Goal: Book appointment/travel/reservation

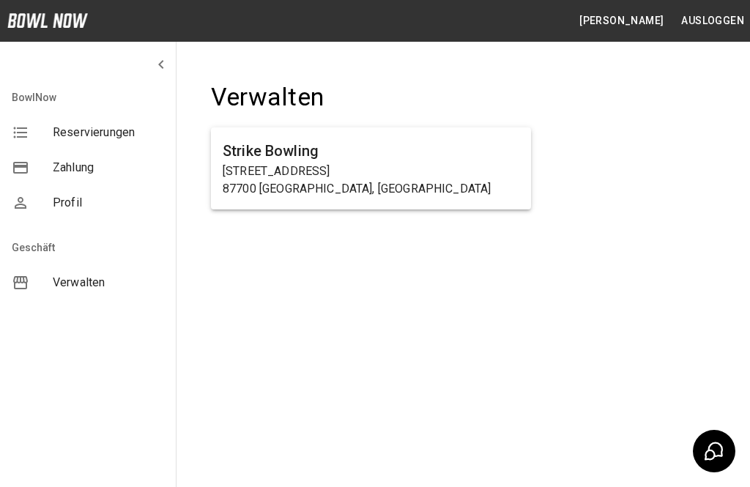
click at [95, 282] on span "Verwalten" at bounding box center [108, 283] width 111 height 18
click at [73, 285] on span "Verwalten" at bounding box center [108, 283] width 111 height 18
click at [80, 284] on span "Verwalten" at bounding box center [108, 283] width 111 height 18
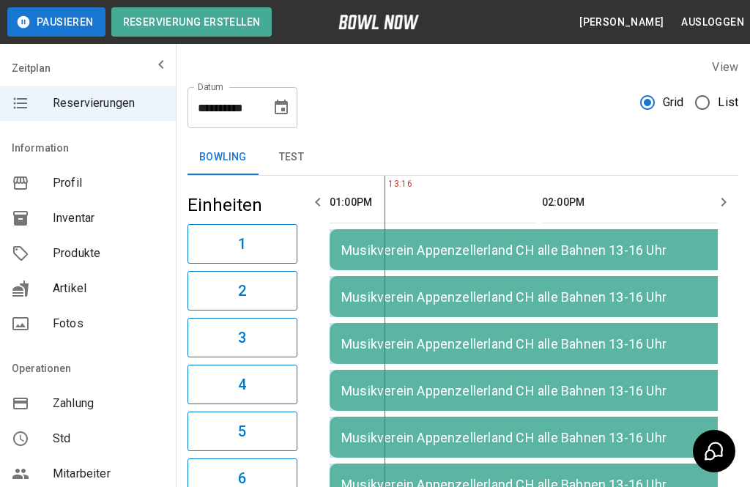
scroll to position [44, 0]
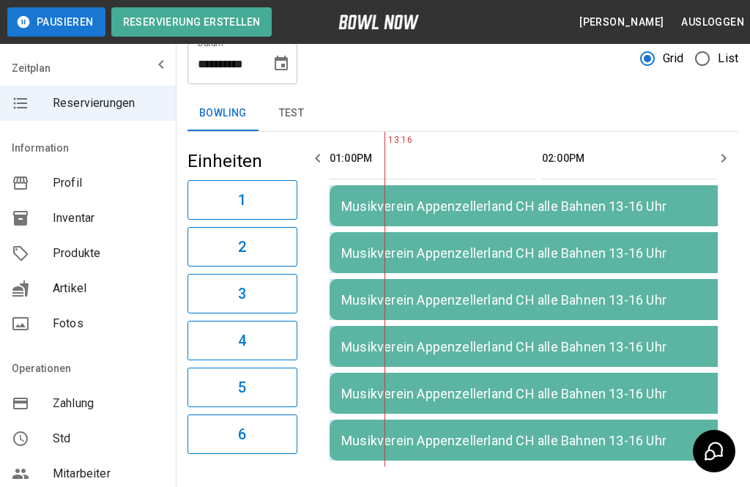
click at [281, 61] on icon "Choose date, selected date is 16. Aug. 2025" at bounding box center [281, 63] width 13 height 15
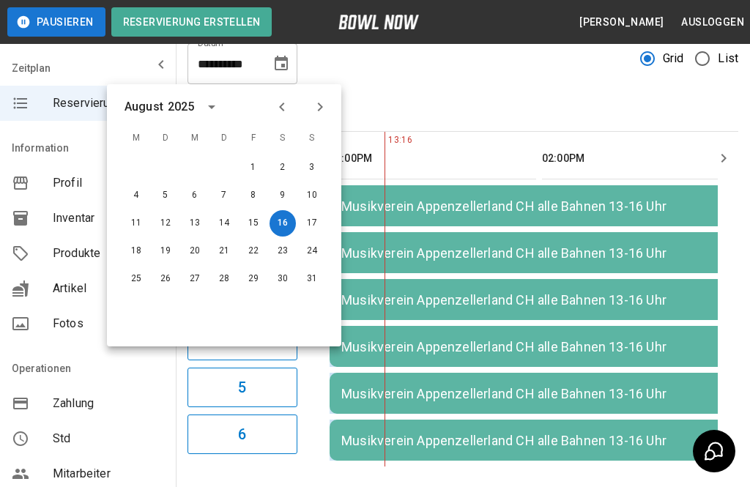
click at [312, 220] on button "17" at bounding box center [312, 223] width 26 height 26
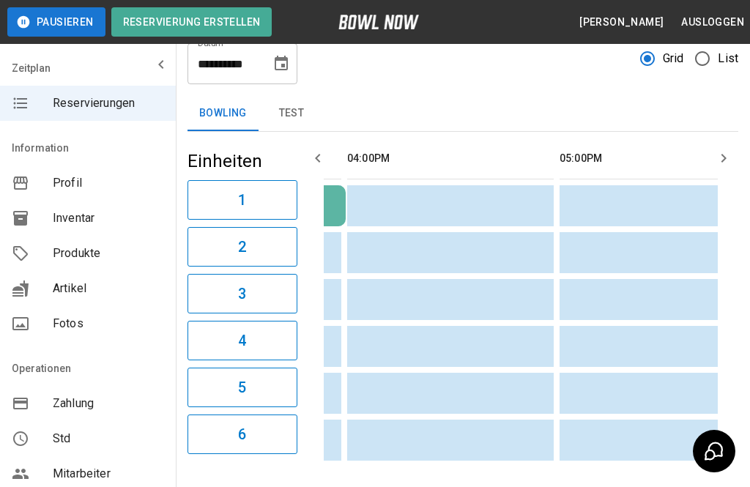
scroll to position [0, 0]
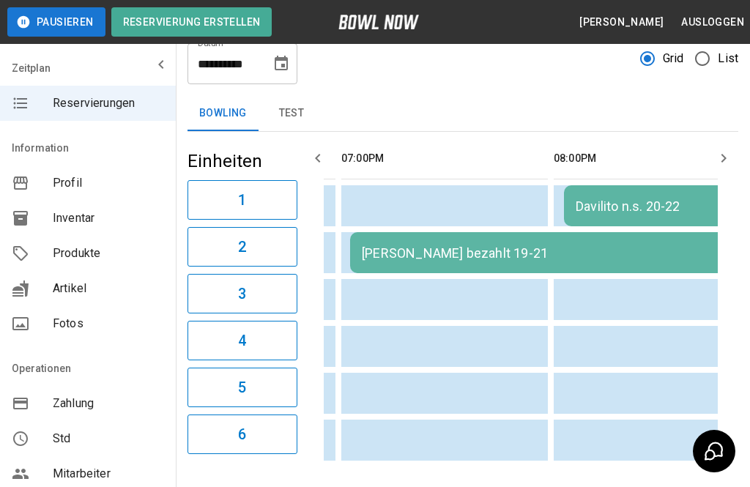
click at [281, 75] on button "Choose date, selected date is 17. Aug. 2025" at bounding box center [281, 63] width 29 height 29
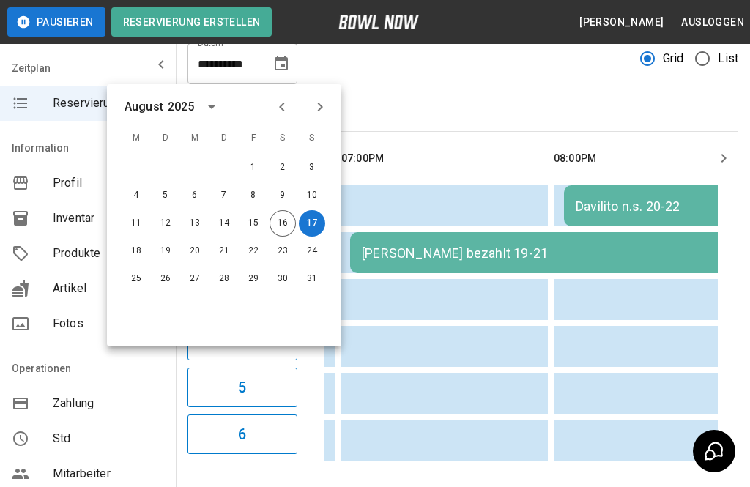
click at [284, 221] on button "16" at bounding box center [283, 223] width 26 height 26
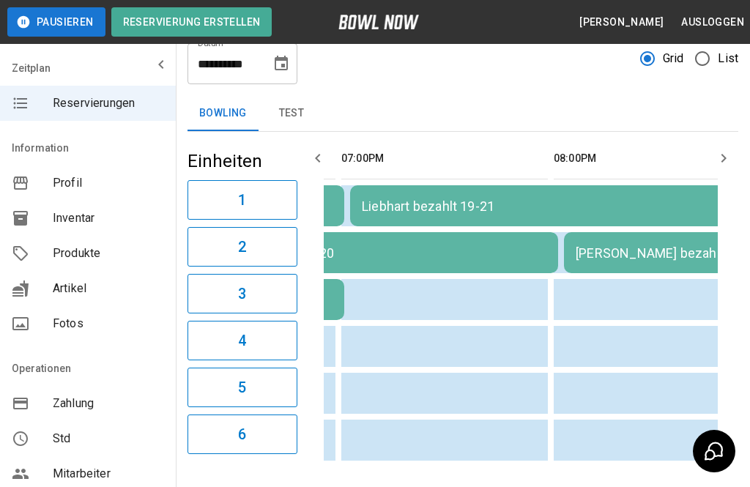
type input "**********"
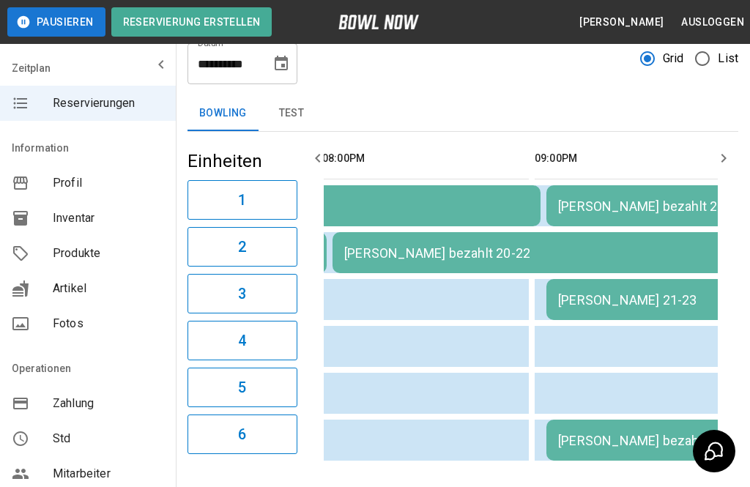
click at [185, 24] on button "Reservierung erstellen" at bounding box center [191, 21] width 161 height 29
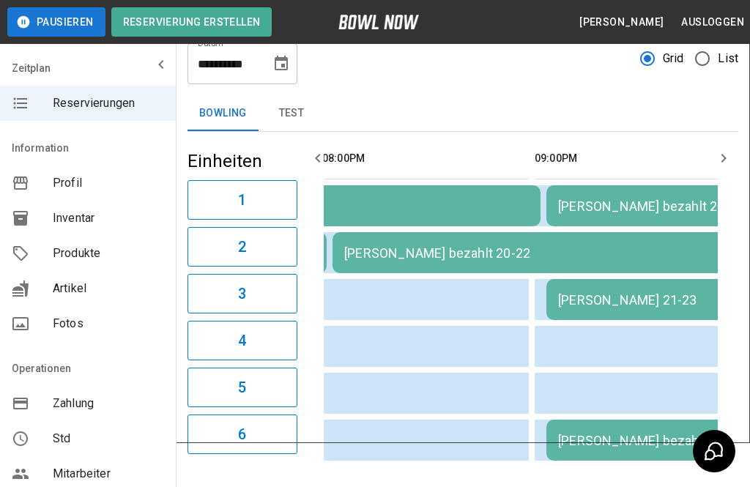
type input "**********"
